Goal: Task Accomplishment & Management: Manage account settings

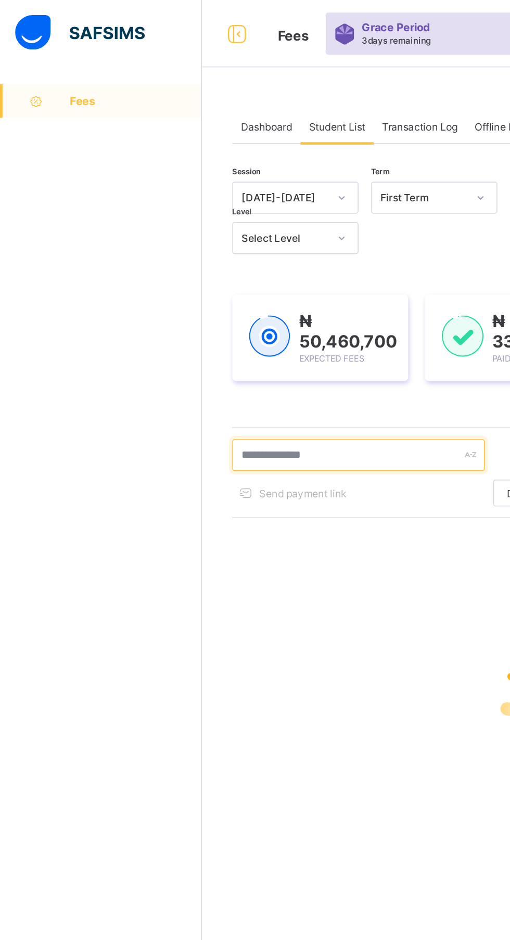
click at [212, 278] on input "text" at bounding box center [222, 282] width 156 height 20
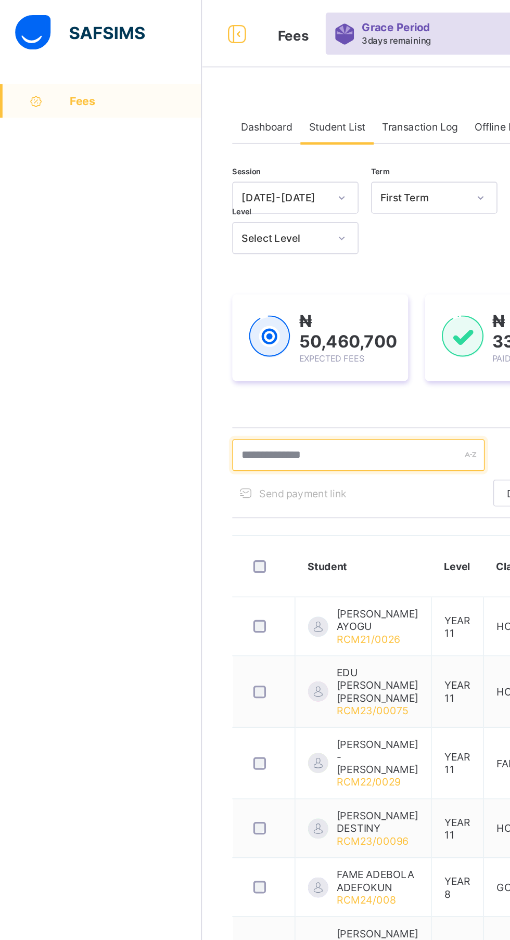
click at [203, 280] on input "text" at bounding box center [222, 282] width 156 height 20
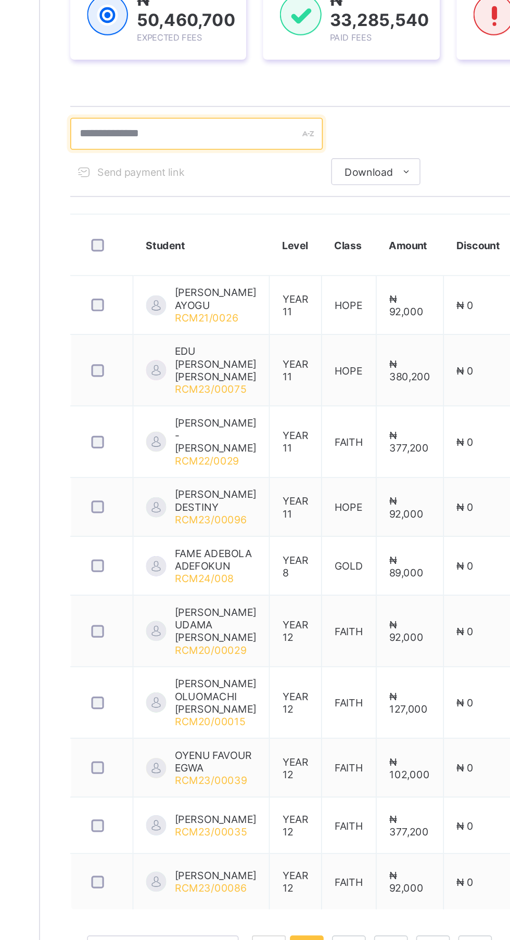
click at [188, 283] on input "text" at bounding box center [222, 282] width 156 height 20
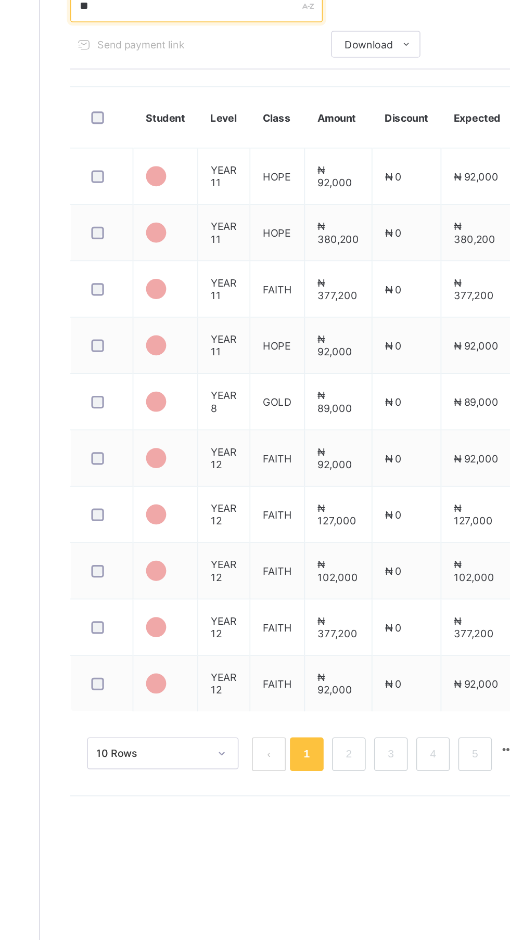
type input "*"
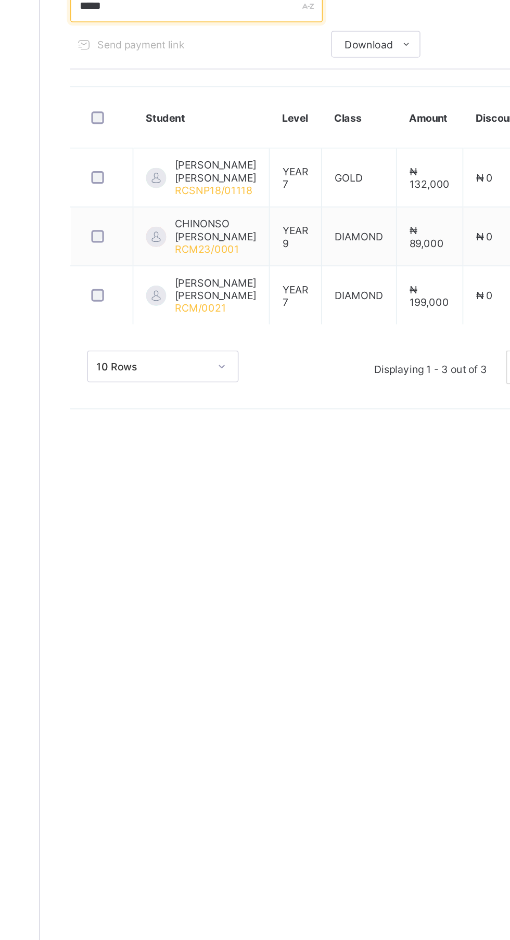
type input "*****"
click at [371, 370] on td "₦ 132,000" at bounding box center [365, 387] width 41 height 36
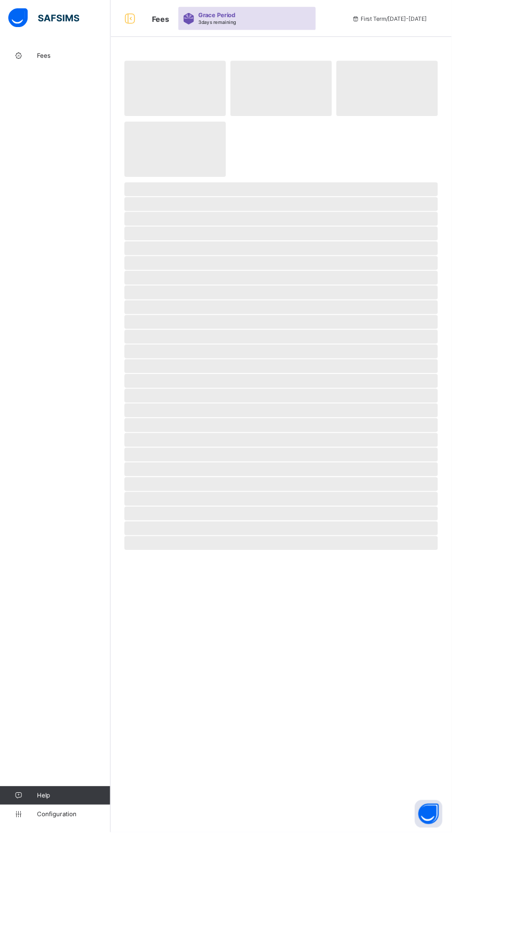
click at [70, 64] on span "Fees" at bounding box center [83, 62] width 83 height 8
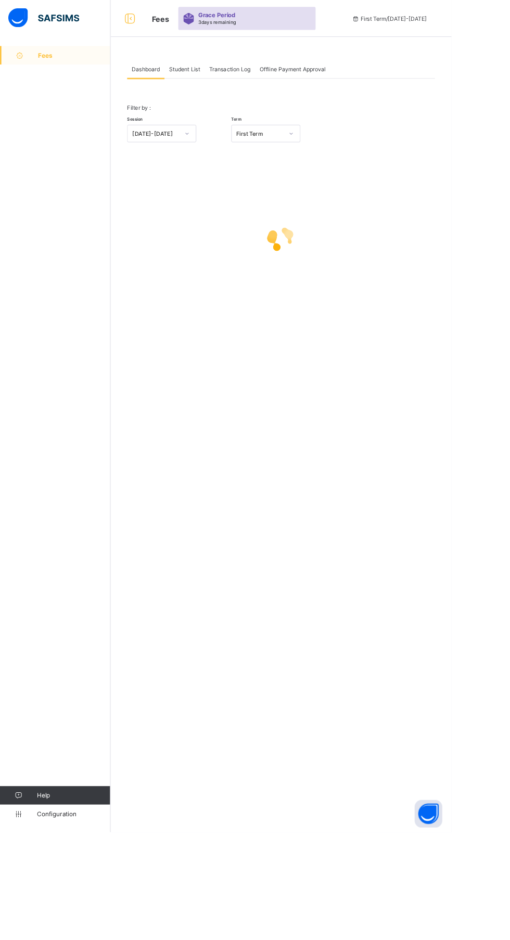
click at [33, 64] on icon at bounding box center [23, 63] width 42 height 8
click at [204, 87] on div "Student List" at bounding box center [208, 78] width 45 height 21
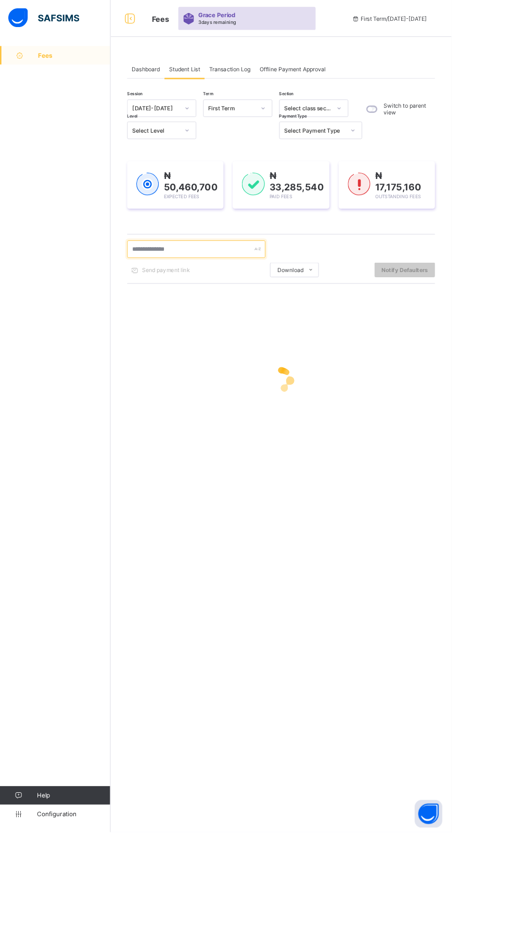
click at [187, 281] on input "text" at bounding box center [222, 282] width 156 height 20
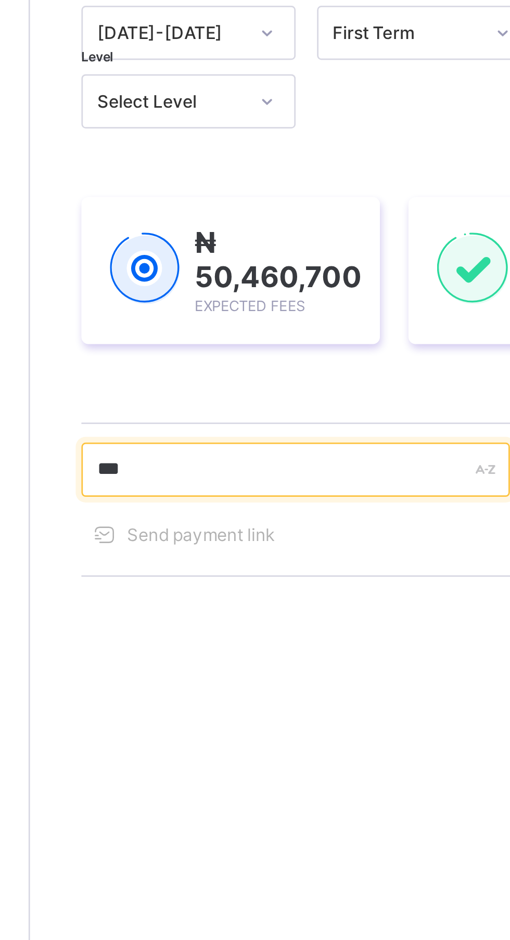
type input "*****"
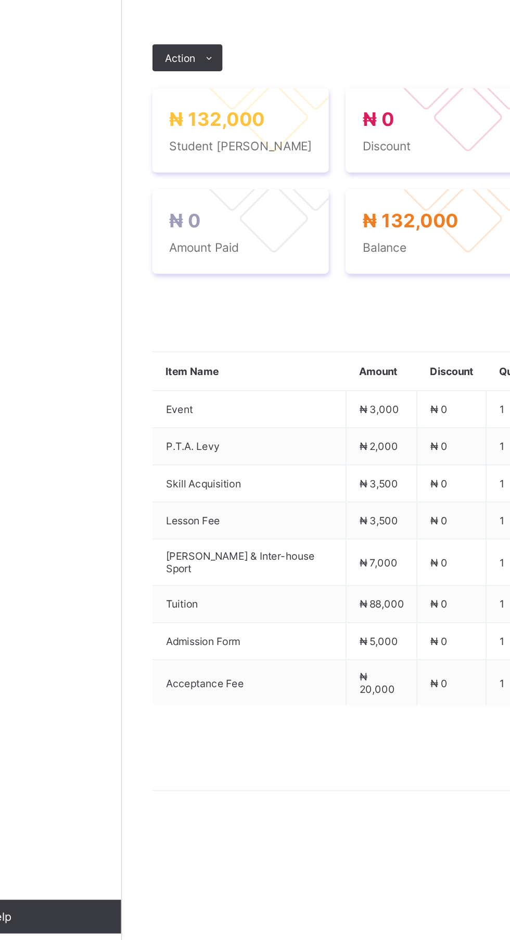
click at [214, 312] on div "Payment History" at bounding box center [197, 301] width 59 height 21
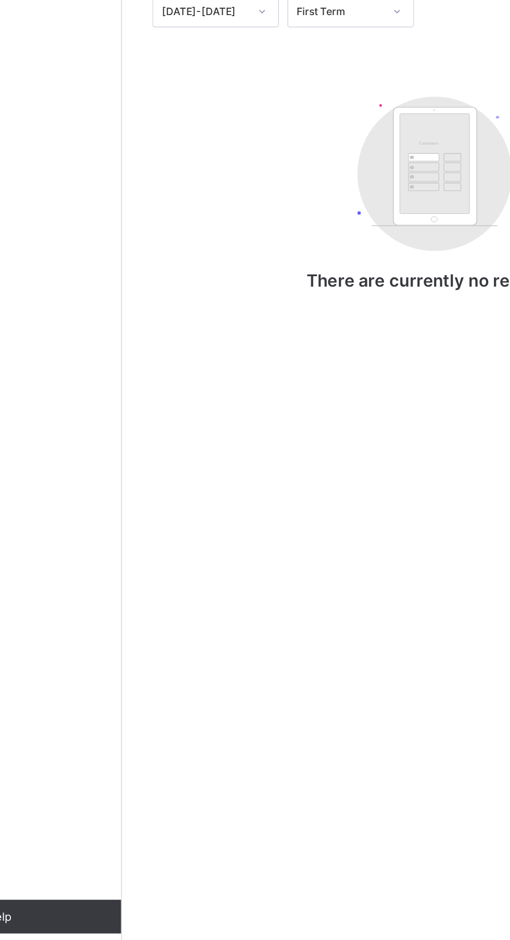
click at [124, 552] on div "Fees Help Configuration" at bounding box center [62, 491] width 125 height 898
click at [149, 312] on div "Fees" at bounding box center [156, 301] width 24 height 21
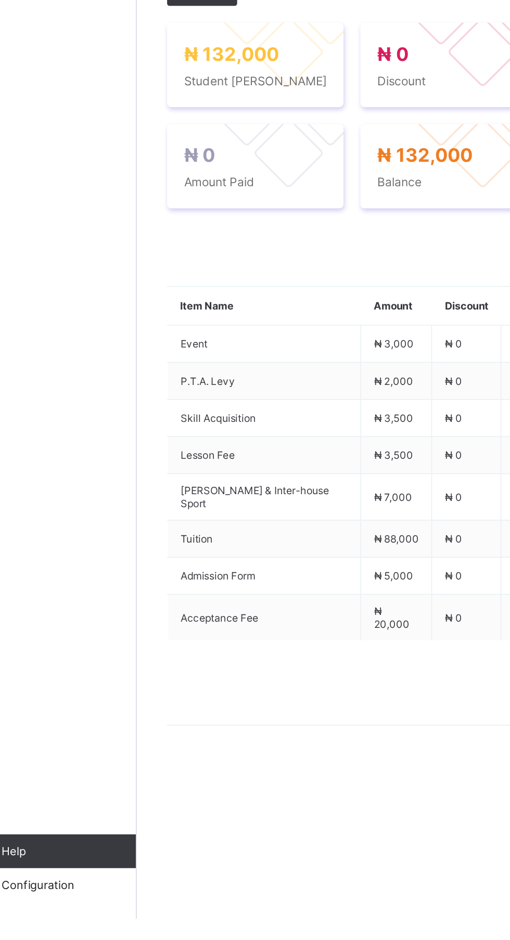
click at [177, 373] on icon at bounding box center [179, 369] width 8 height 7
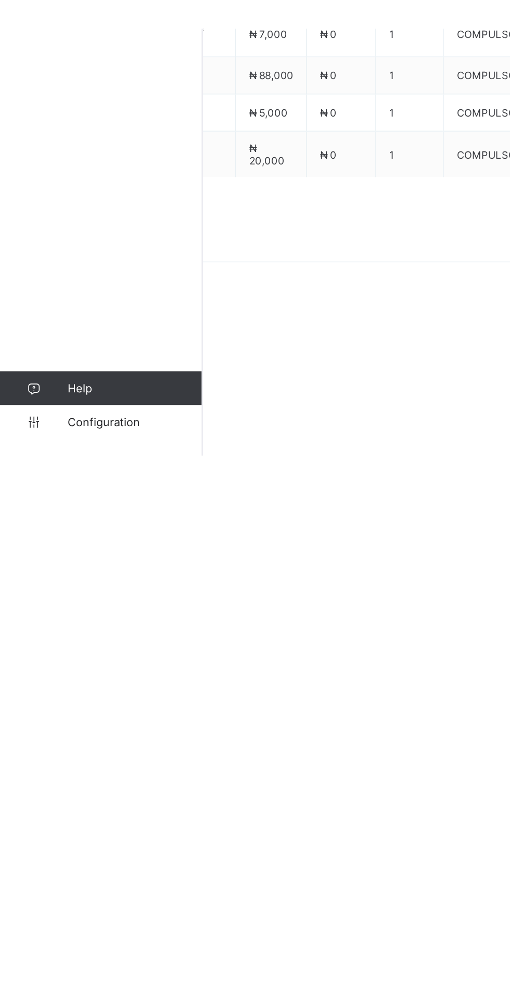
scroll to position [0, 118]
